Goal: Feedback & Contribution: Contribute content

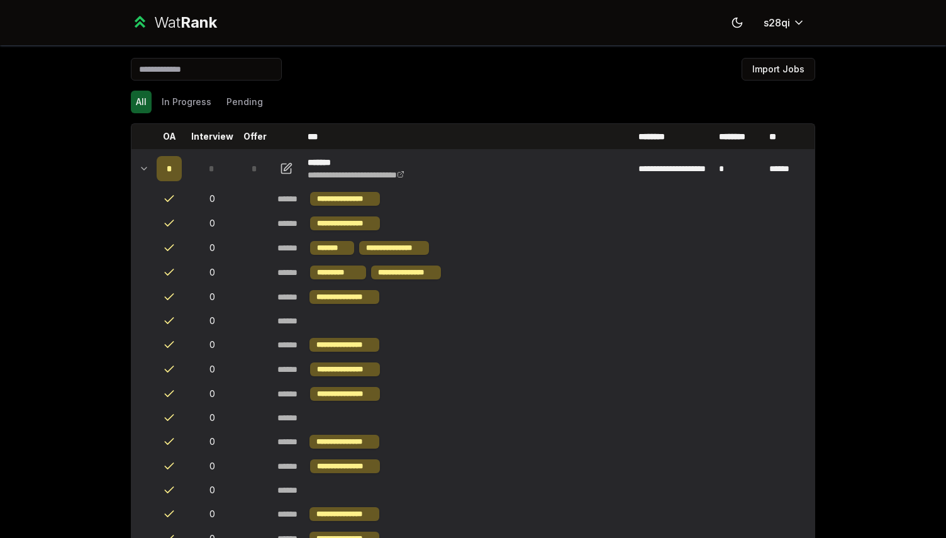
click at [145, 162] on icon at bounding box center [144, 168] width 10 height 15
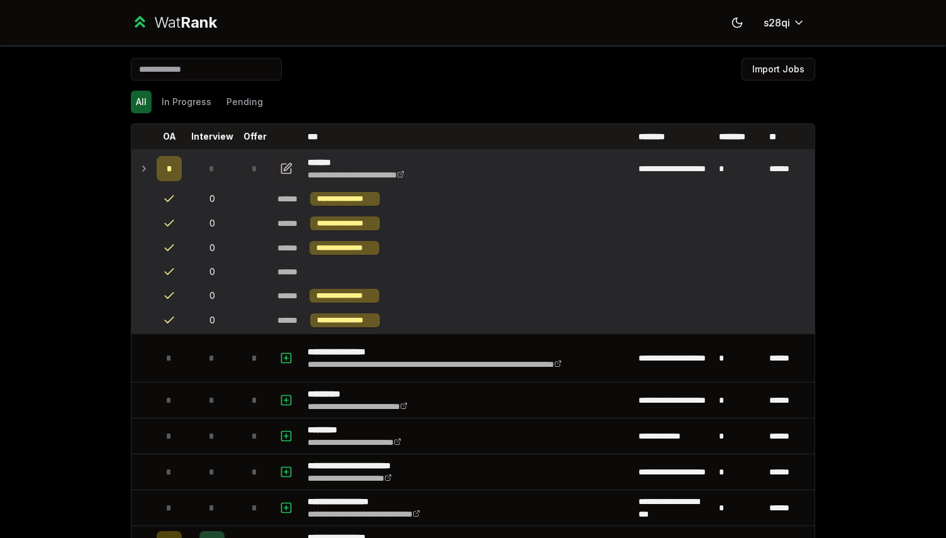
click at [289, 164] on icon "button" at bounding box center [286, 168] width 13 height 15
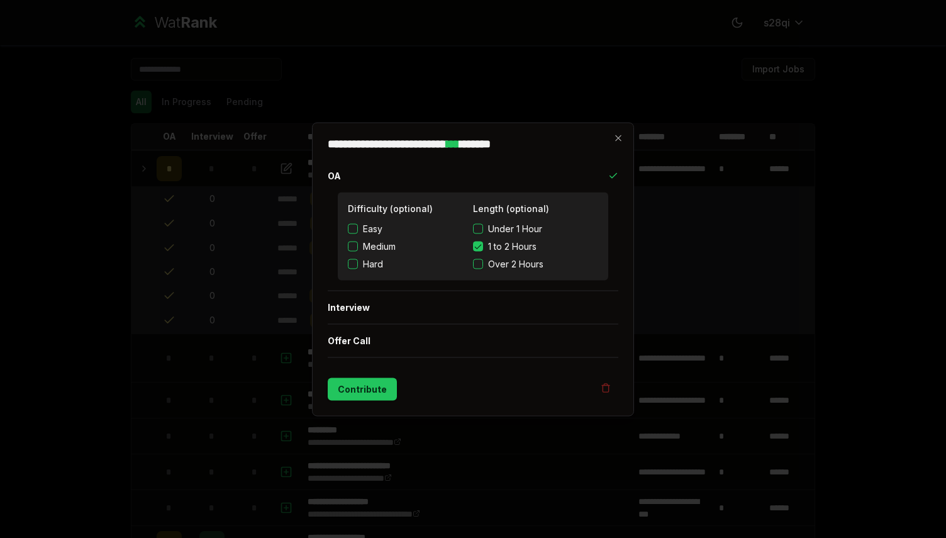
click at [382, 228] on label "Easy" at bounding box center [410, 228] width 125 height 13
click at [358, 228] on button "Easy" at bounding box center [353, 228] width 10 height 10
click at [357, 223] on label "Easy" at bounding box center [410, 228] width 125 height 13
click at [357, 223] on button "Easy" at bounding box center [353, 228] width 10 height 10
click at [353, 387] on button "Contribute" at bounding box center [362, 388] width 69 height 23
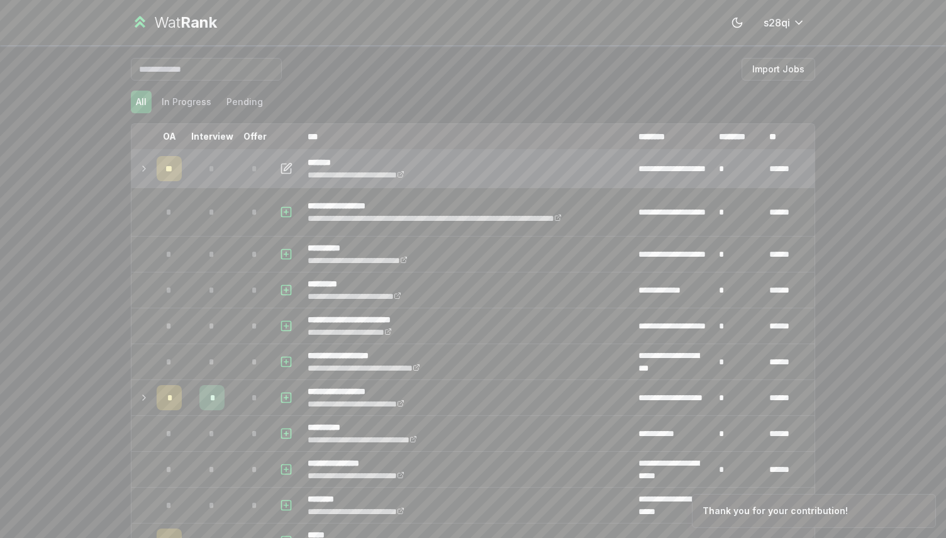
click at [143, 171] on icon at bounding box center [144, 168] width 10 height 15
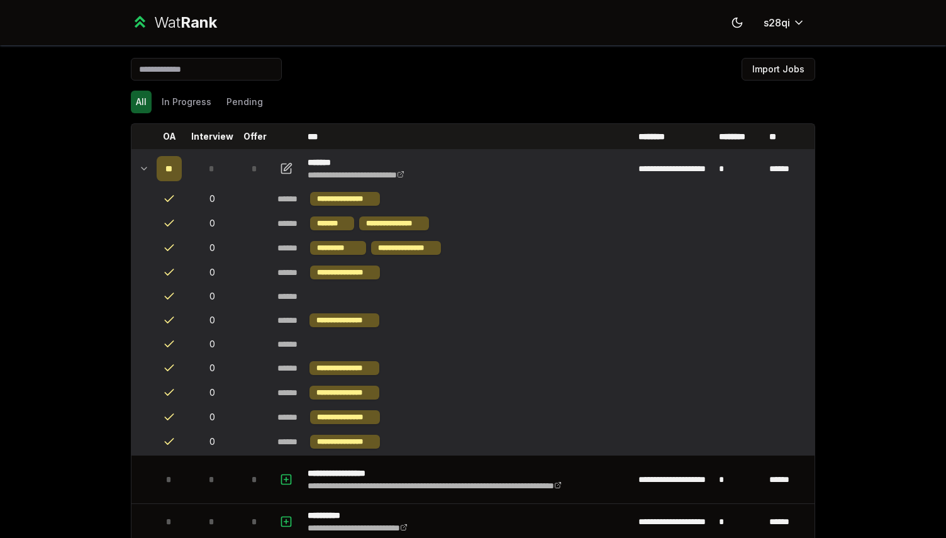
click at [143, 171] on icon at bounding box center [144, 168] width 10 height 15
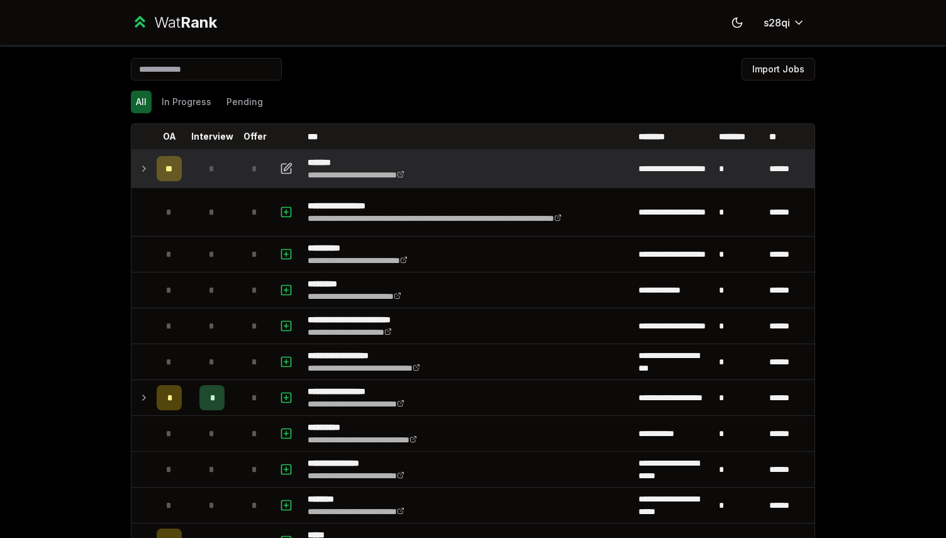
click at [143, 171] on icon at bounding box center [144, 168] width 10 height 15
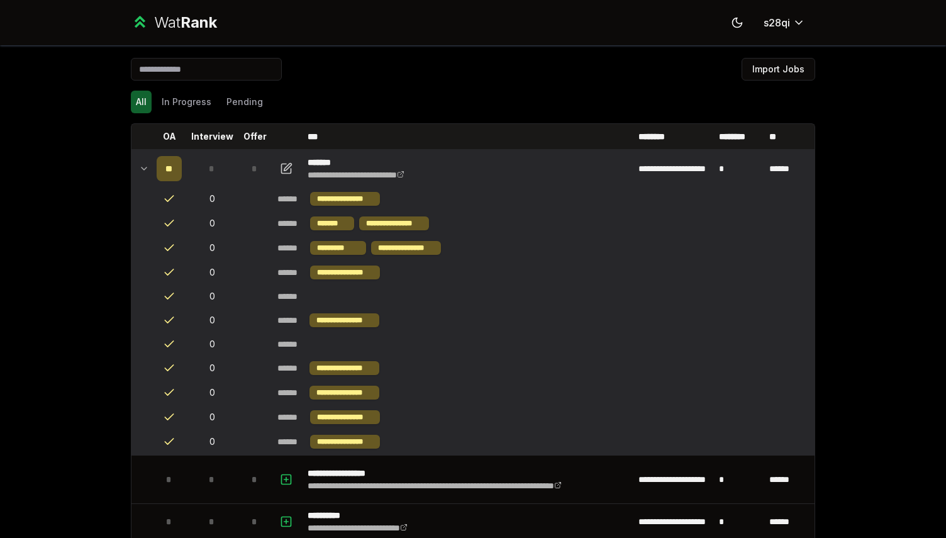
click at [143, 171] on icon at bounding box center [144, 168] width 10 height 15
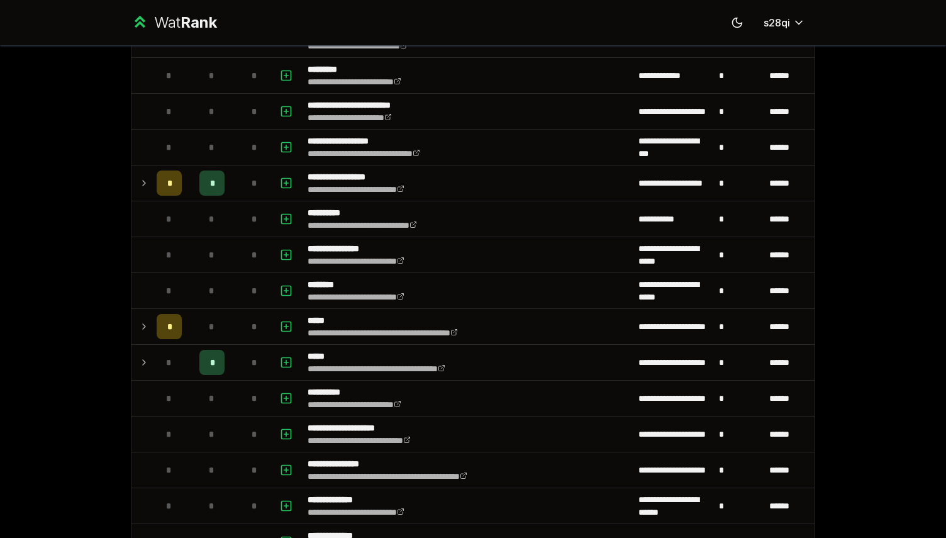
scroll to position [224, 0]
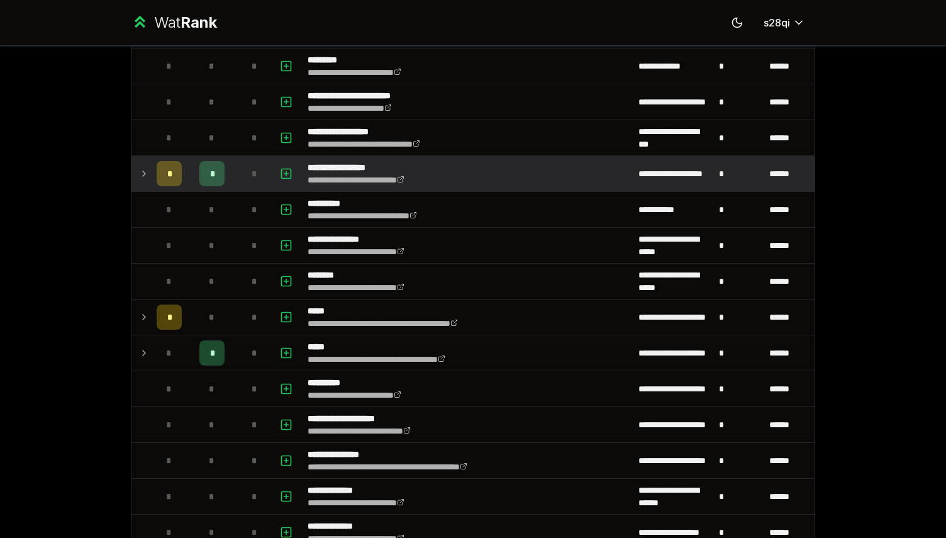
click at [143, 177] on icon at bounding box center [144, 173] width 10 height 15
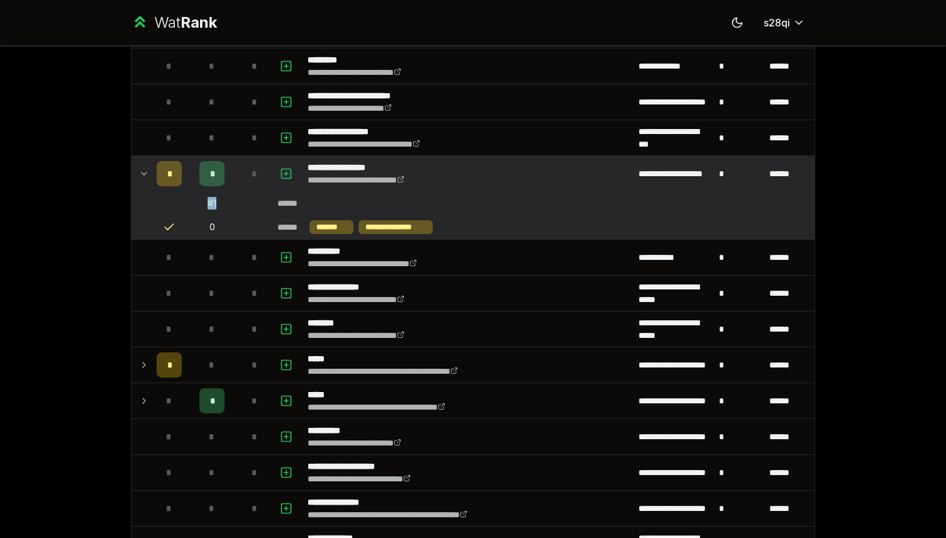
drag, startPoint x: 208, startPoint y: 204, endPoint x: 223, endPoint y: 204, distance: 15.7
click at [223, 204] on td "# 1" at bounding box center [212, 203] width 50 height 23
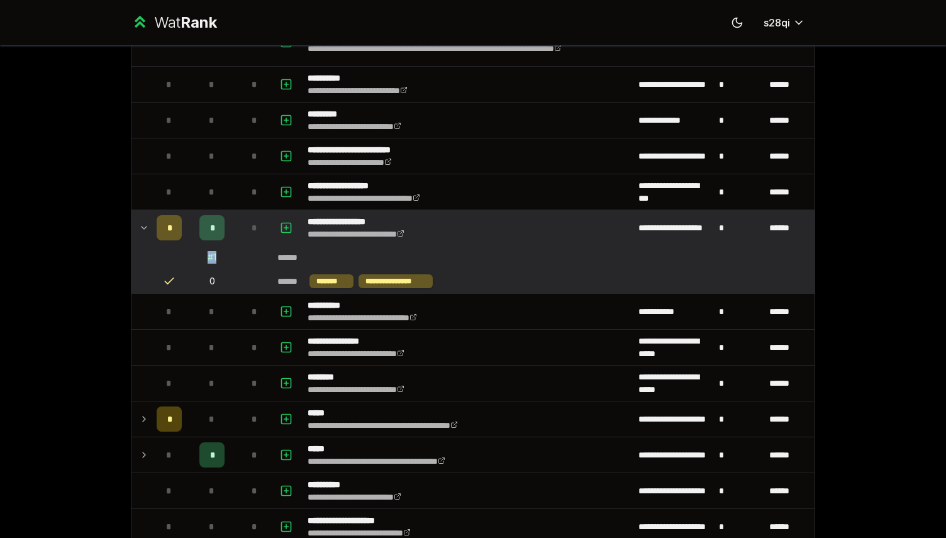
scroll to position [179, 0]
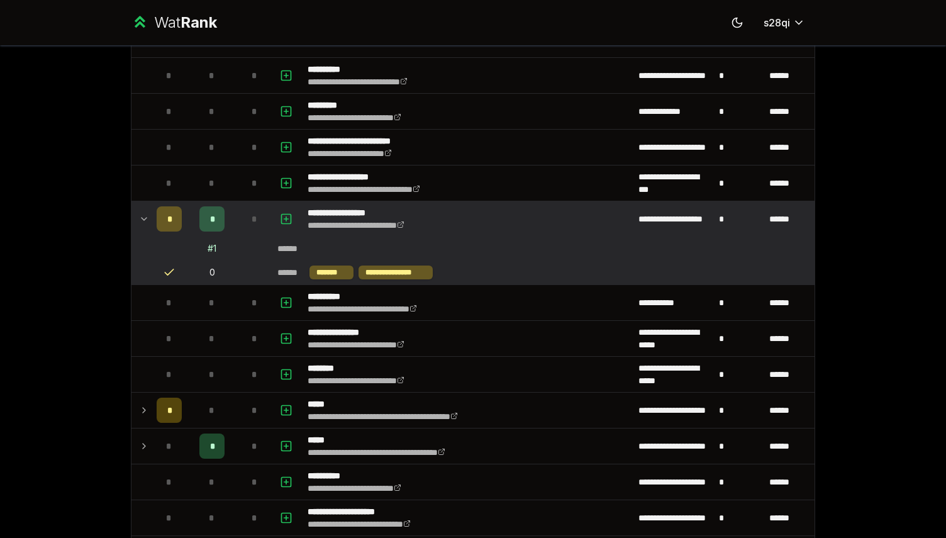
click at [230, 236] on td "*" at bounding box center [212, 218] width 50 height 35
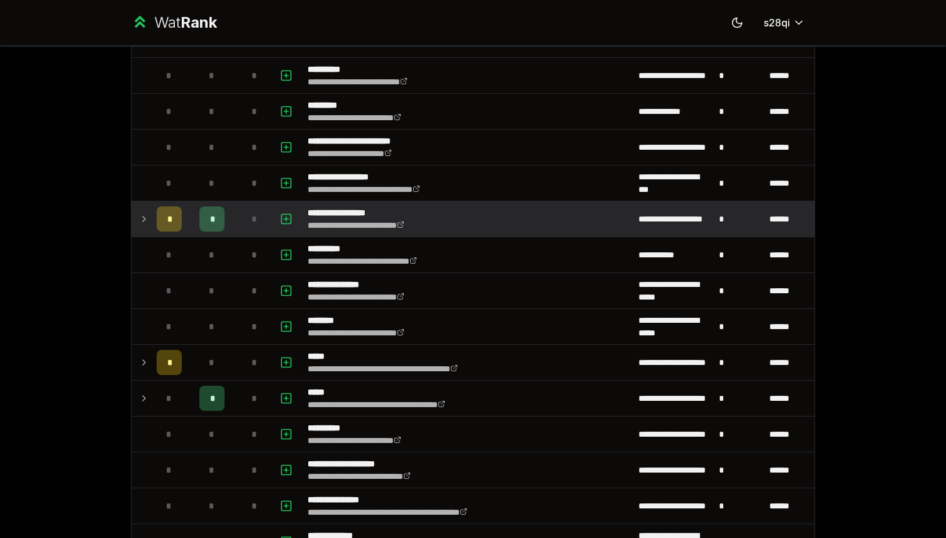
click at [230, 236] on td "*" at bounding box center [212, 218] width 50 height 35
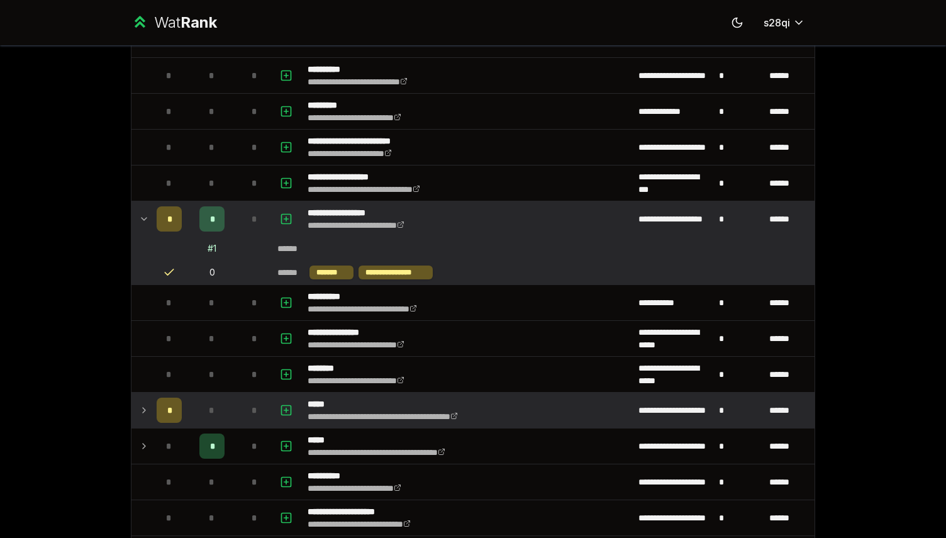
click at [213, 425] on td "*" at bounding box center [212, 410] width 50 height 35
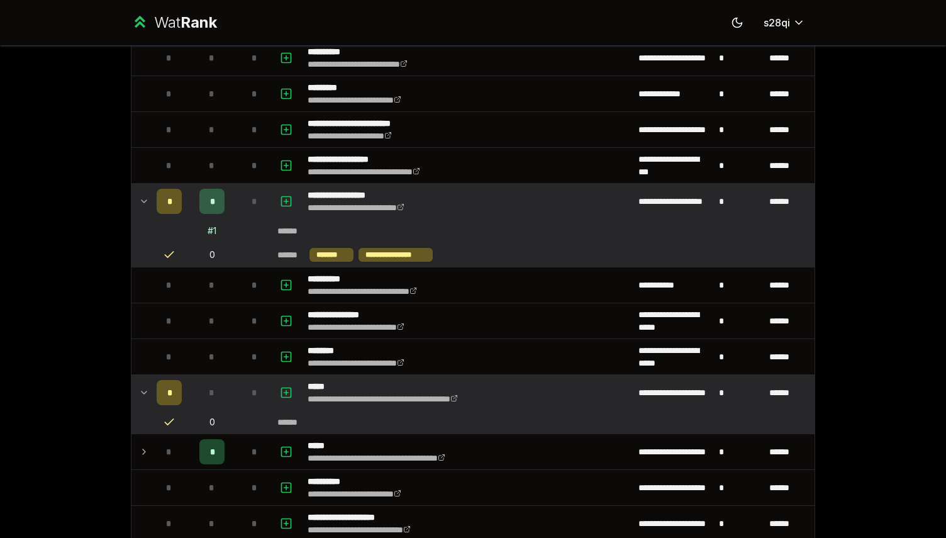
scroll to position [206, 0]
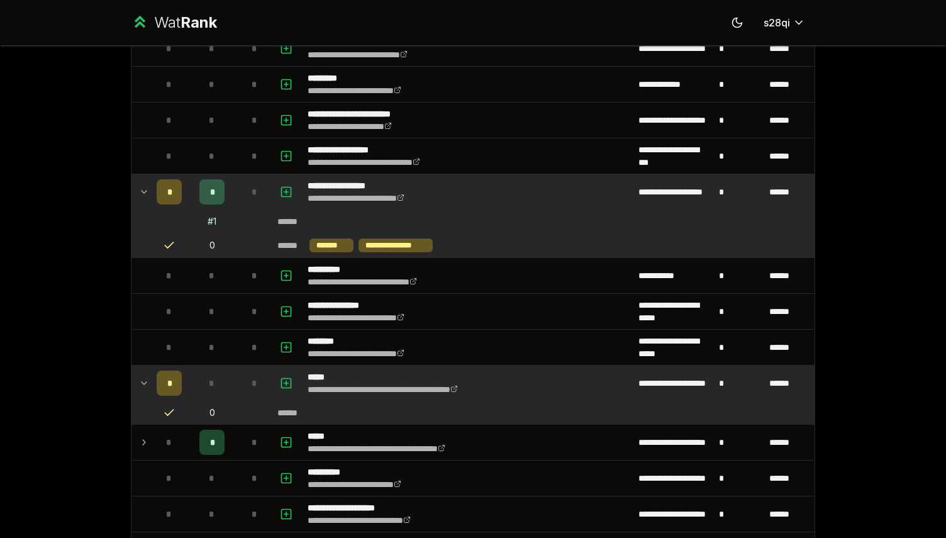
click at [219, 396] on td "*" at bounding box center [212, 382] width 50 height 35
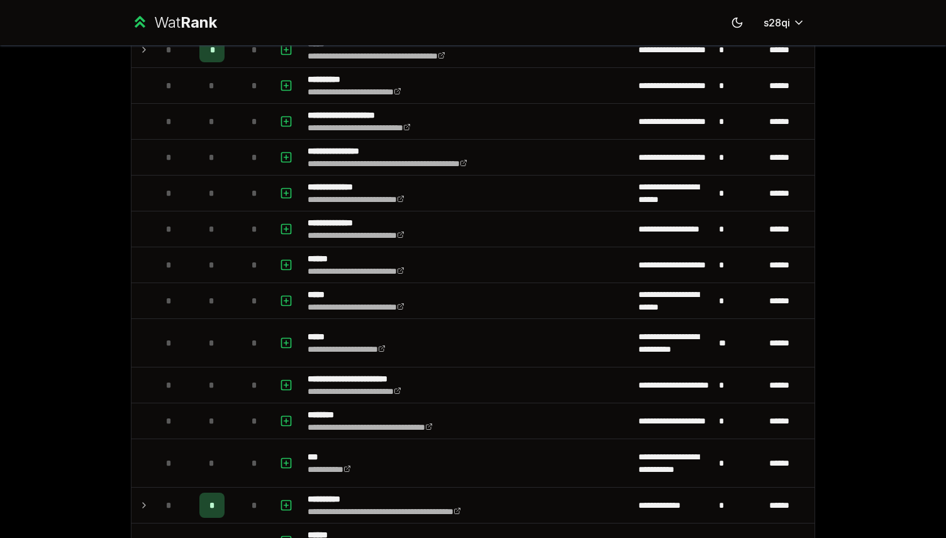
scroll to position [808, 0]
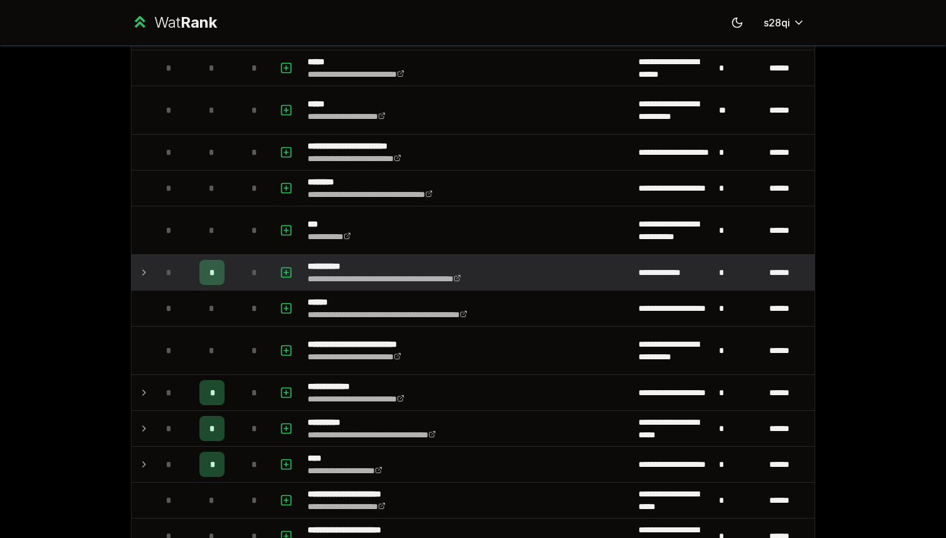
click at [223, 265] on div "*" at bounding box center [211, 272] width 25 height 25
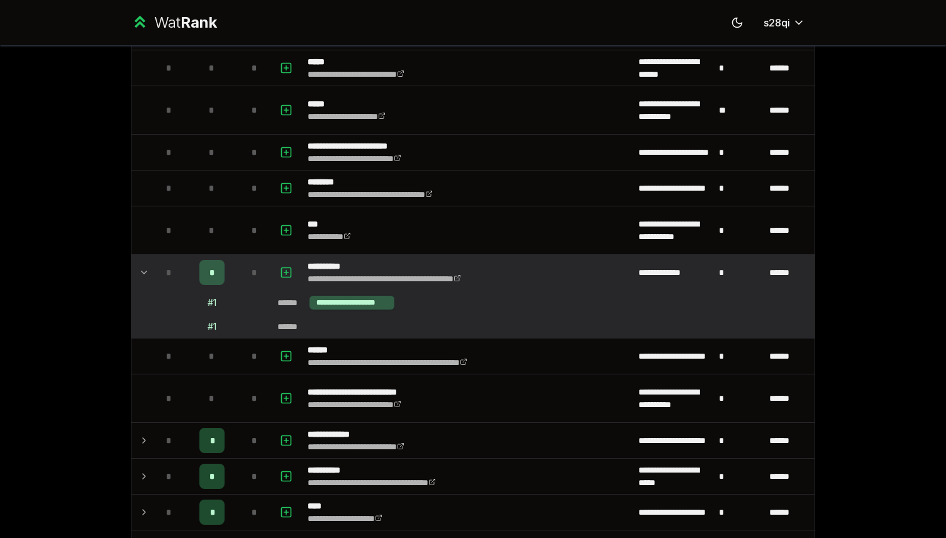
click at [223, 265] on div "*" at bounding box center [211, 272] width 25 height 25
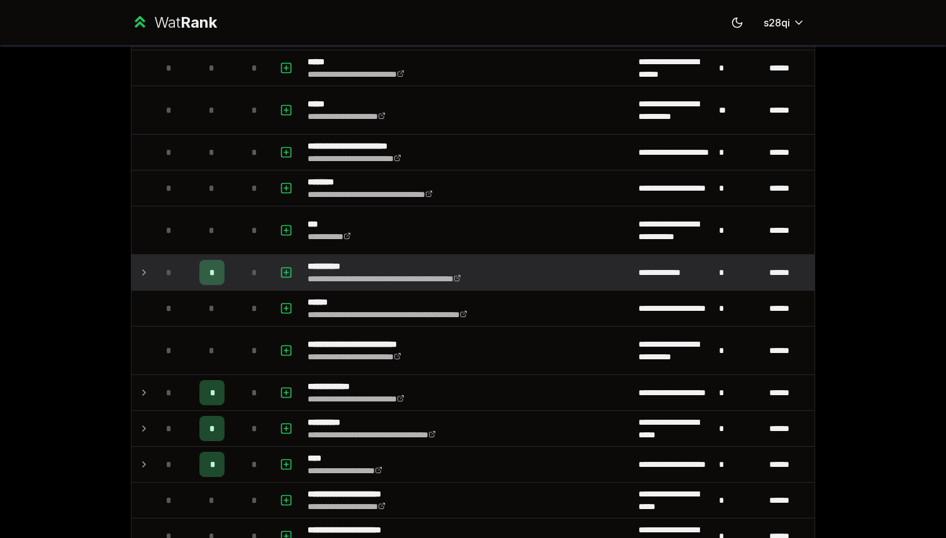
scroll to position [949, 0]
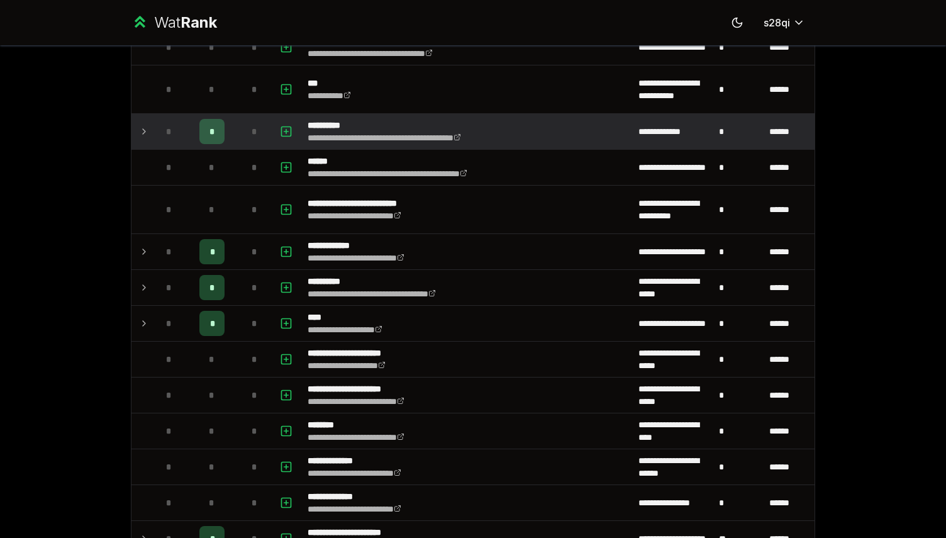
click at [223, 265] on td "*" at bounding box center [212, 251] width 50 height 35
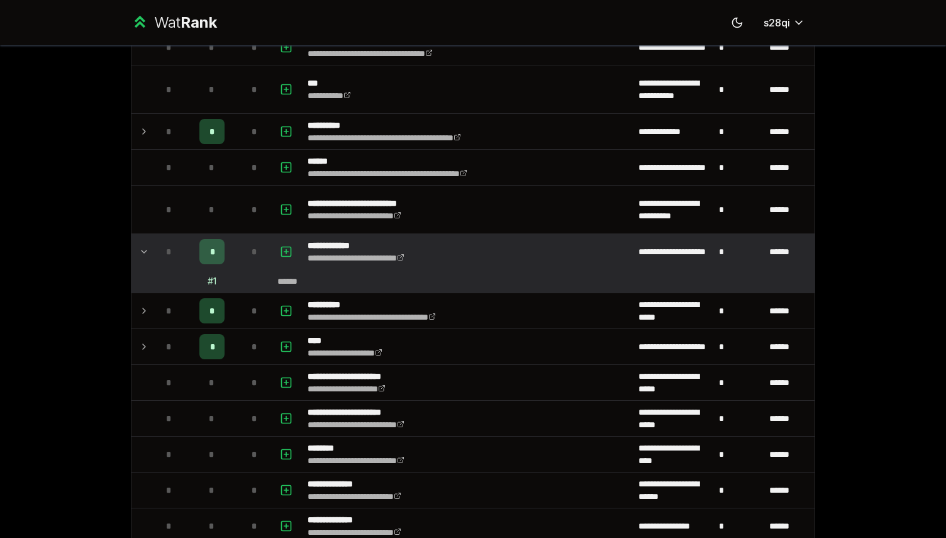
click at [223, 265] on td "*" at bounding box center [212, 251] width 50 height 35
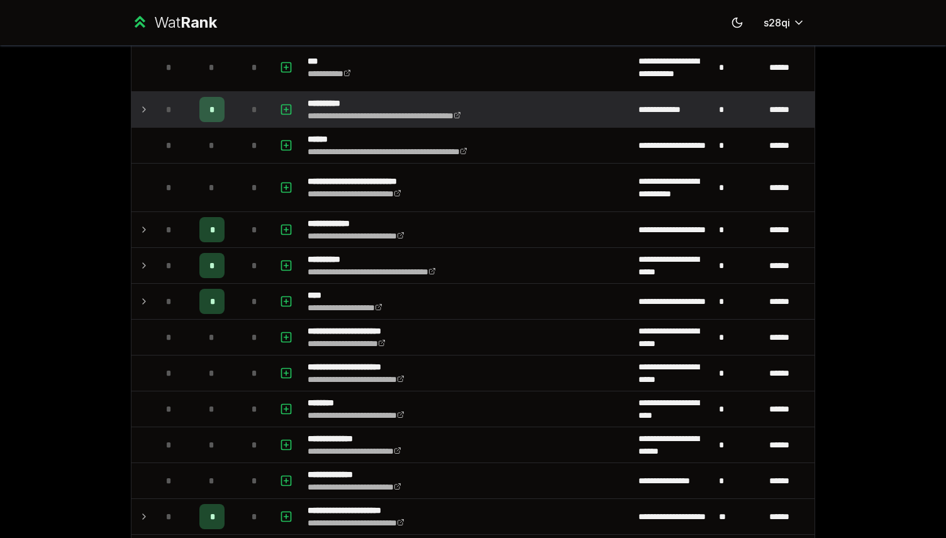
scroll to position [1034, 0]
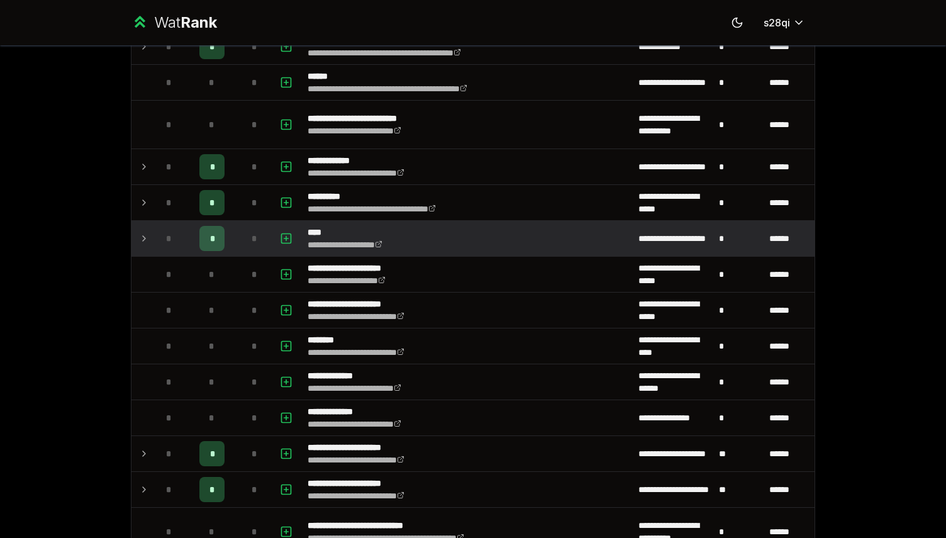
click at [220, 223] on td "*" at bounding box center [212, 238] width 50 height 35
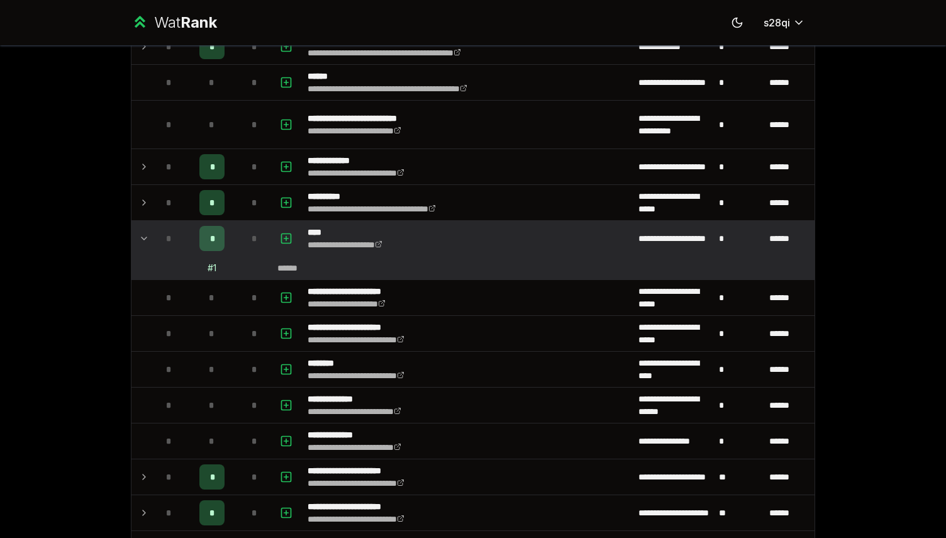
click at [220, 223] on td "*" at bounding box center [212, 238] width 50 height 35
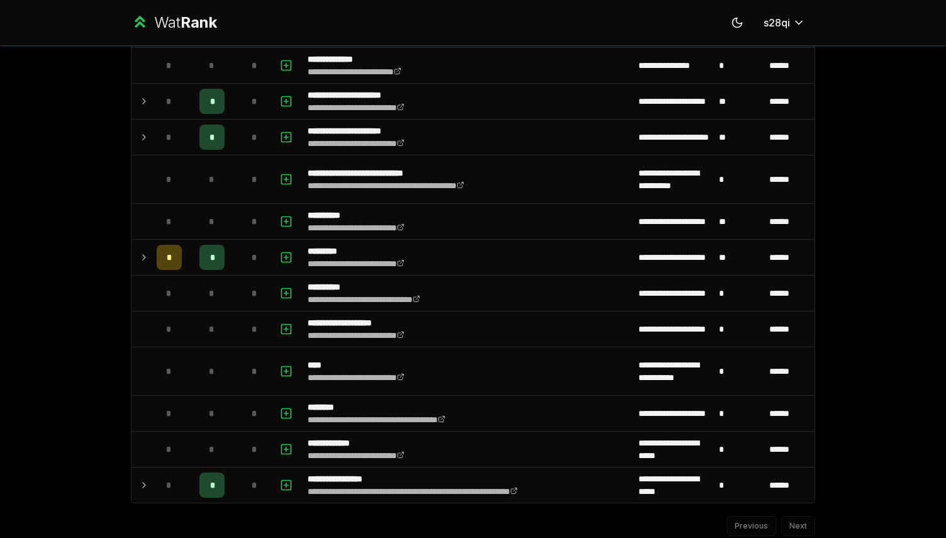
scroll to position [1429, 0]
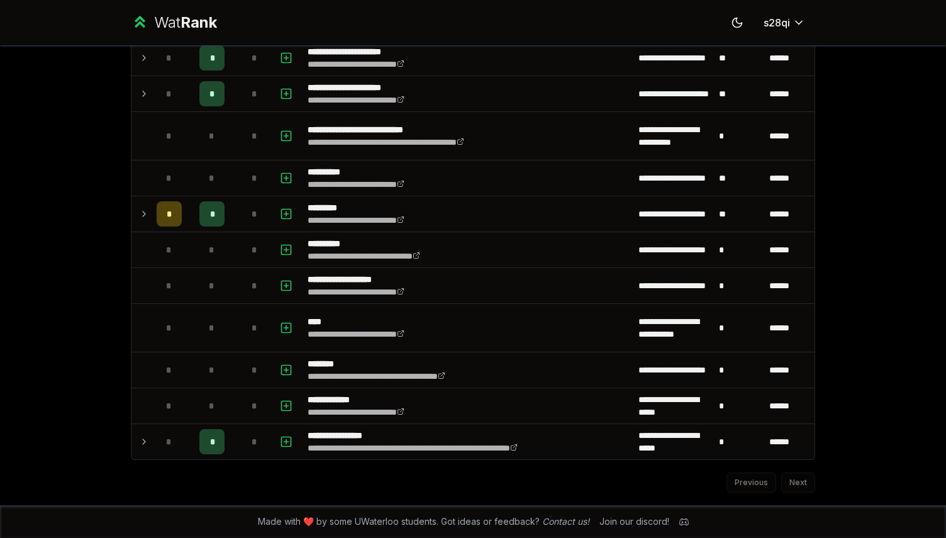
click at [220, 223] on div "*" at bounding box center [211, 213] width 25 height 25
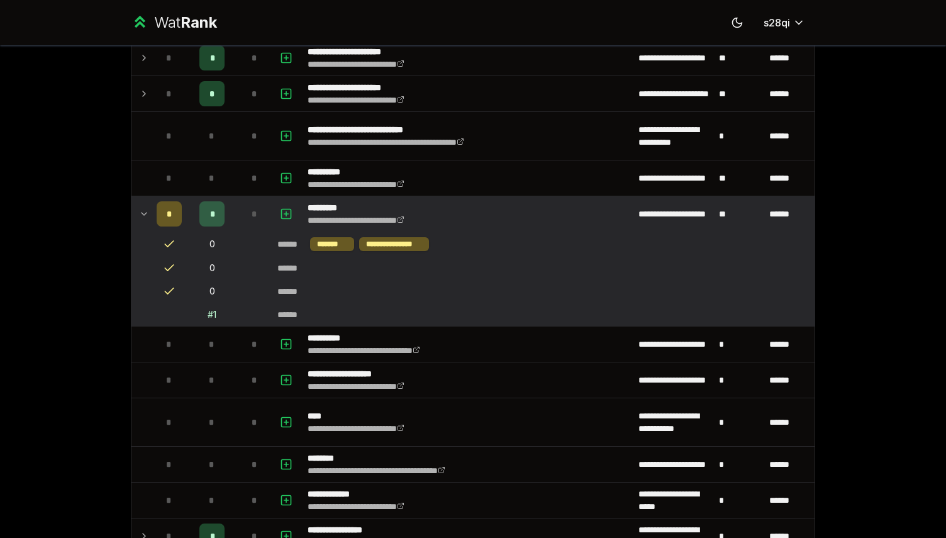
click at [220, 223] on div "*" at bounding box center [211, 213] width 25 height 25
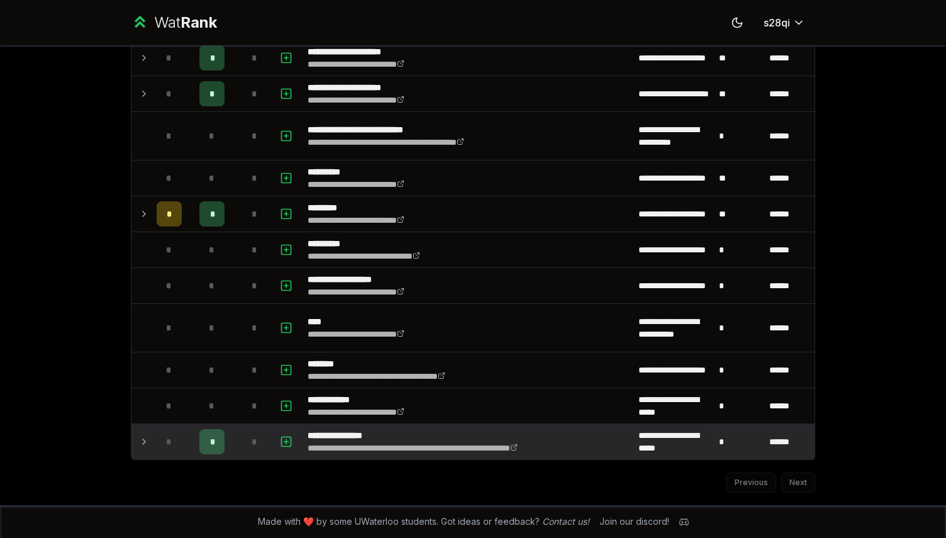
click at [237, 442] on td "*" at bounding box center [212, 441] width 50 height 35
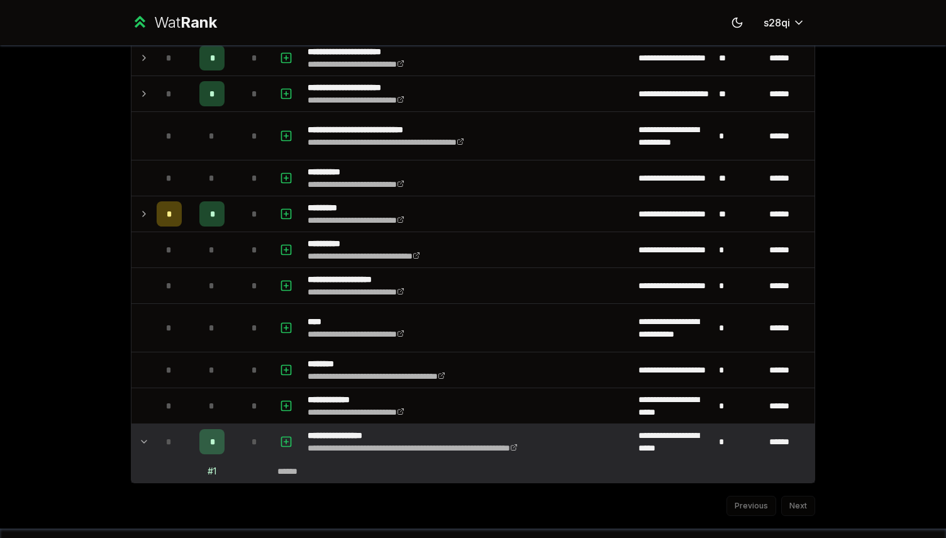
click at [237, 442] on td "*" at bounding box center [212, 441] width 50 height 35
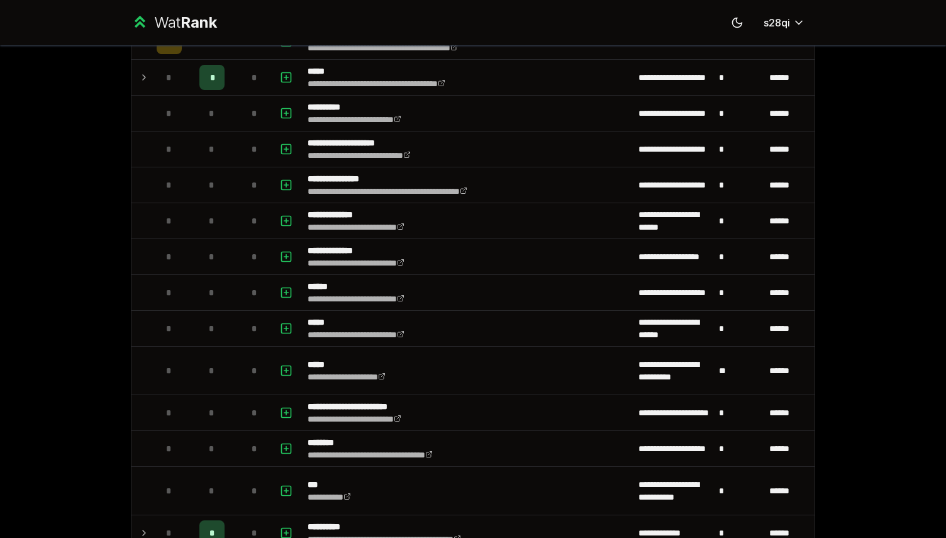
scroll to position [0, 0]
